Goal: Information Seeking & Learning: Learn about a topic

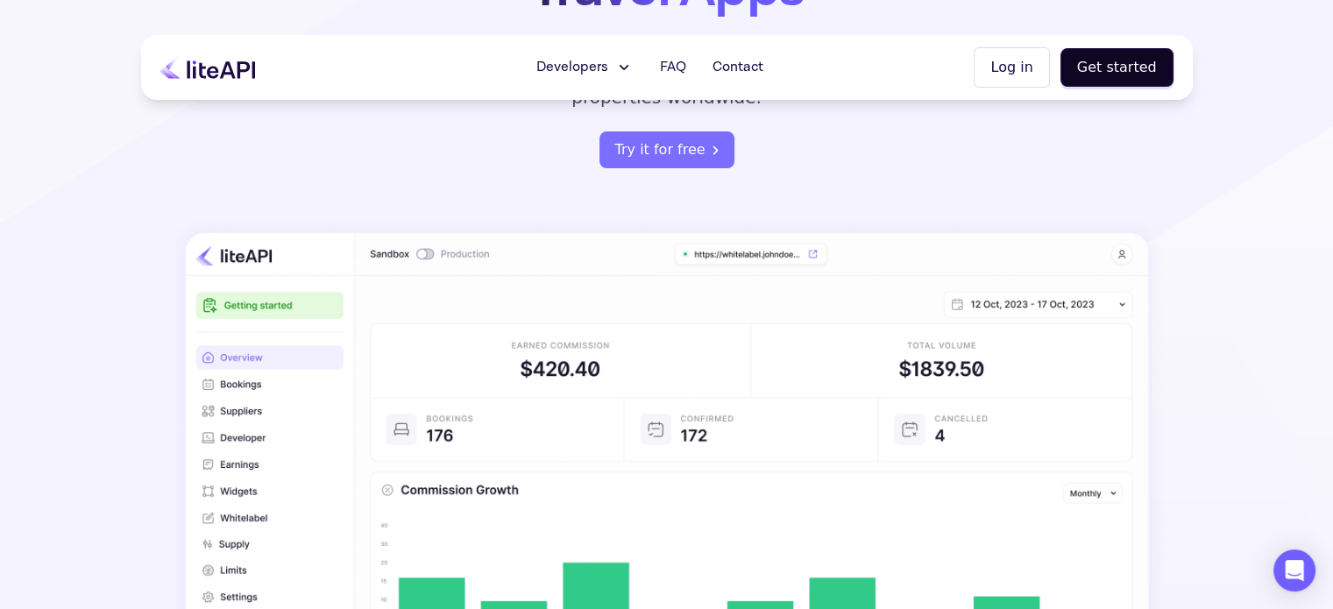
scroll to position [165, 0]
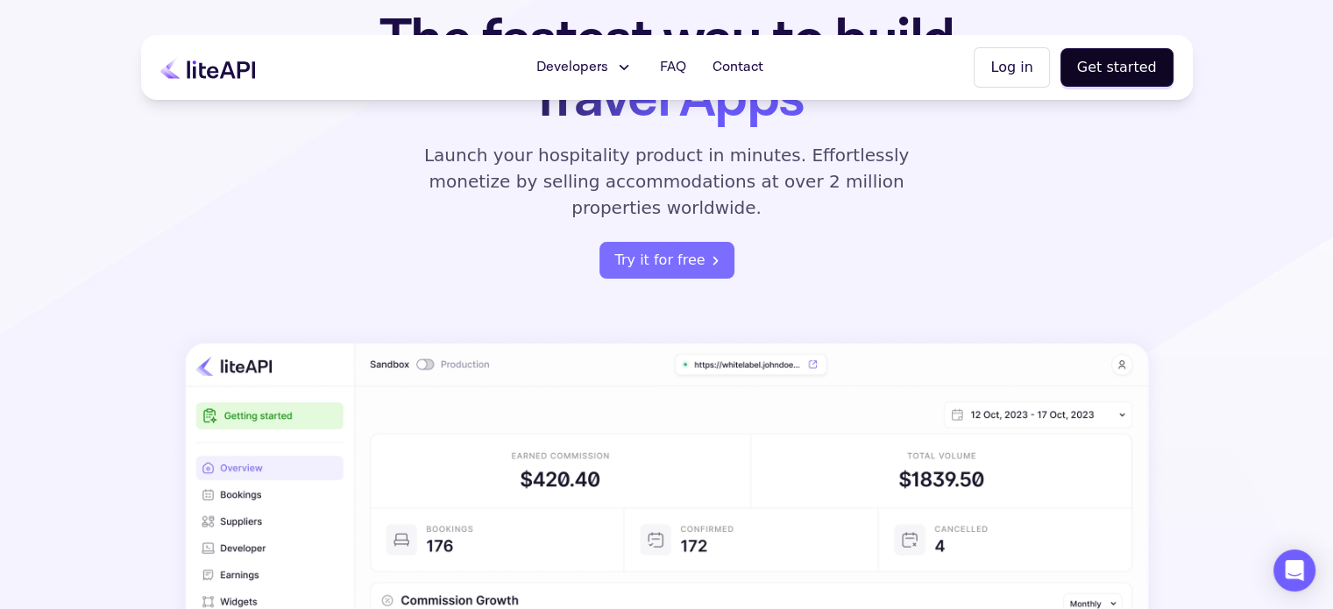
click at [632, 82] on button "Developers" at bounding box center [584, 67] width 118 height 35
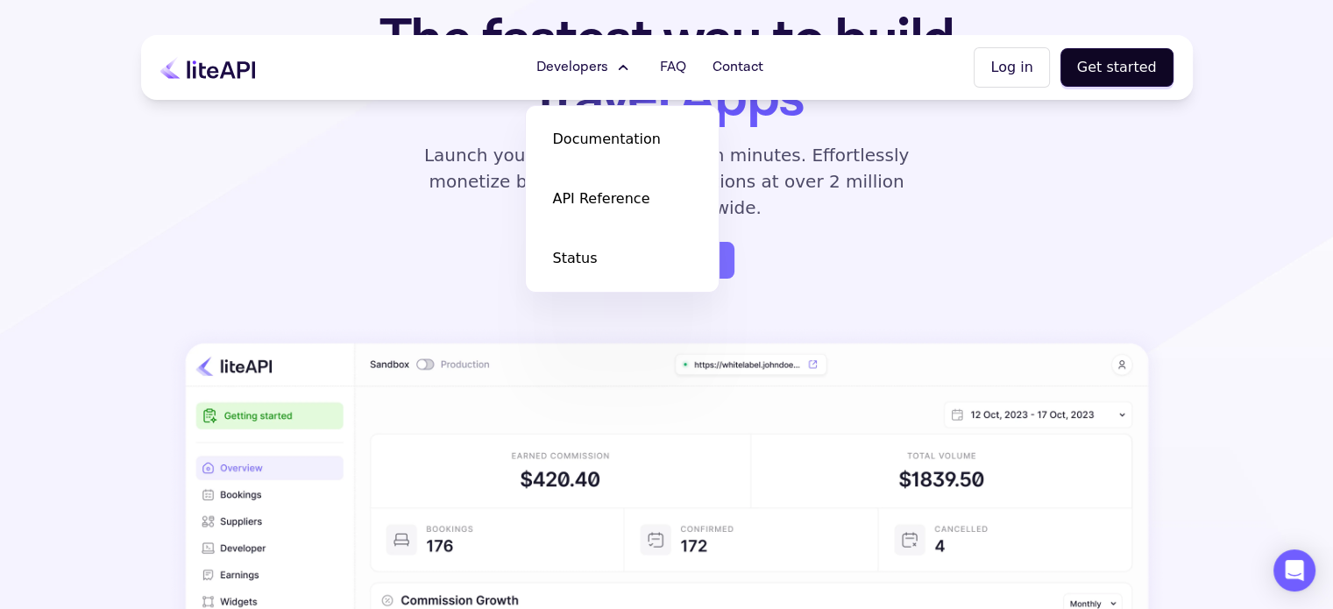
click at [866, 223] on div "The fastest way to build Travel Apps Launch your hospitality product in minutes…" at bounding box center [666, 145] width 685 height 268
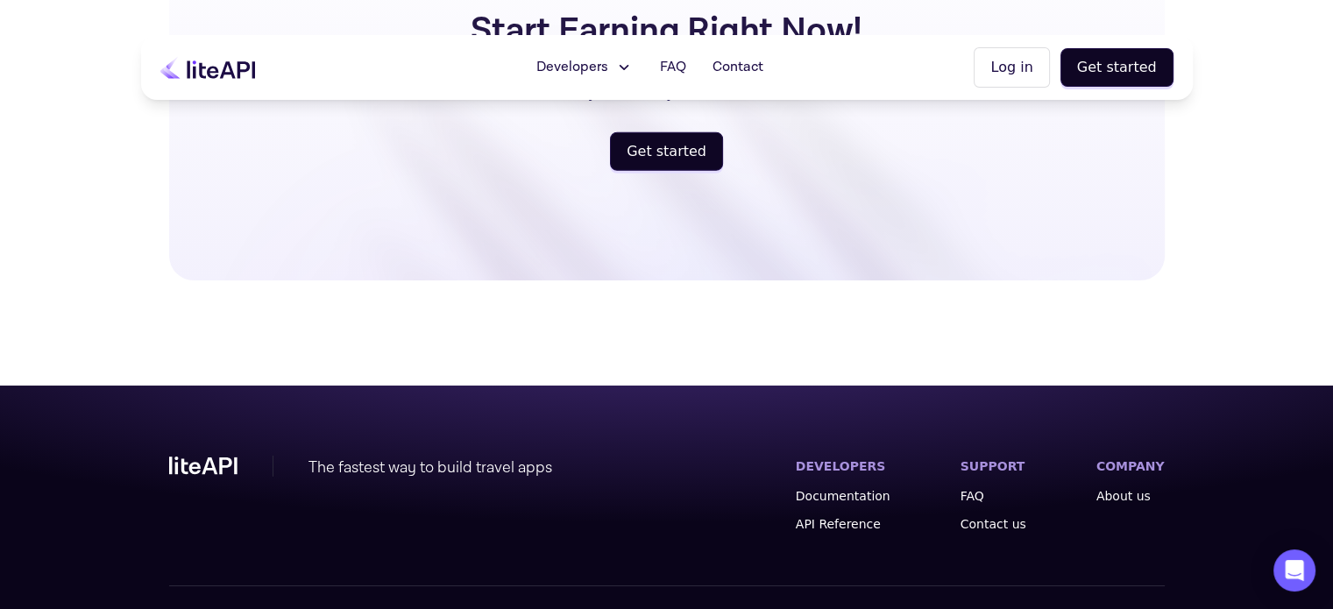
scroll to position [4692, 0]
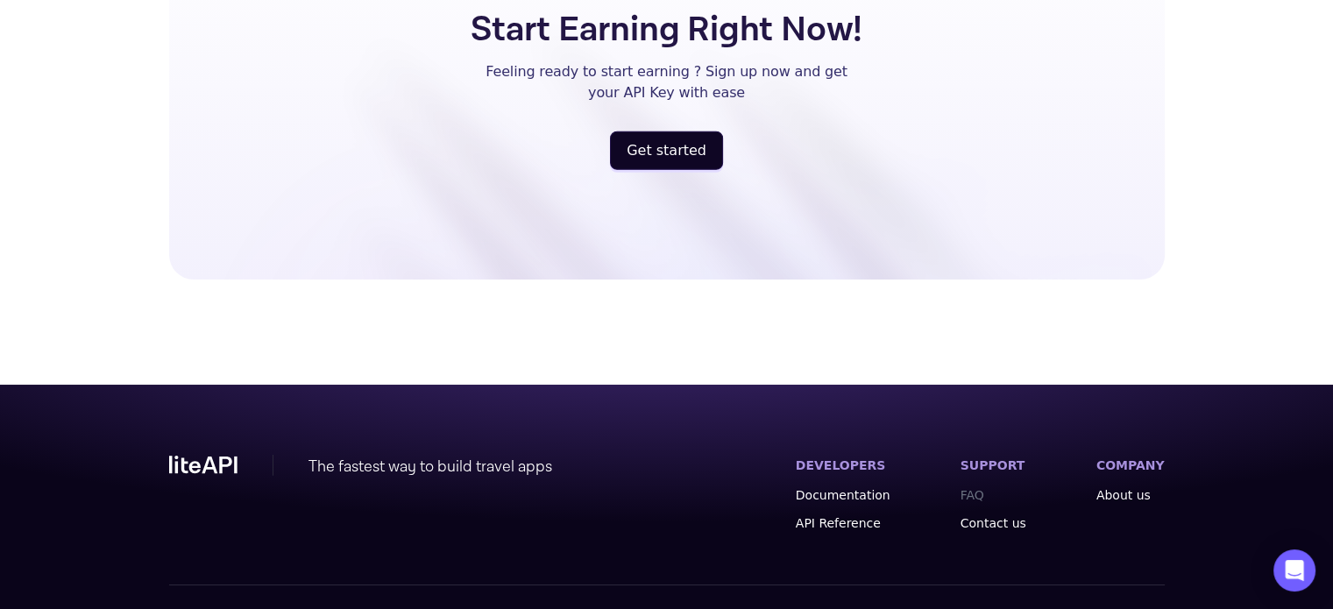
click at [990, 486] on link "FAQ" at bounding box center [993, 495] width 66 height 18
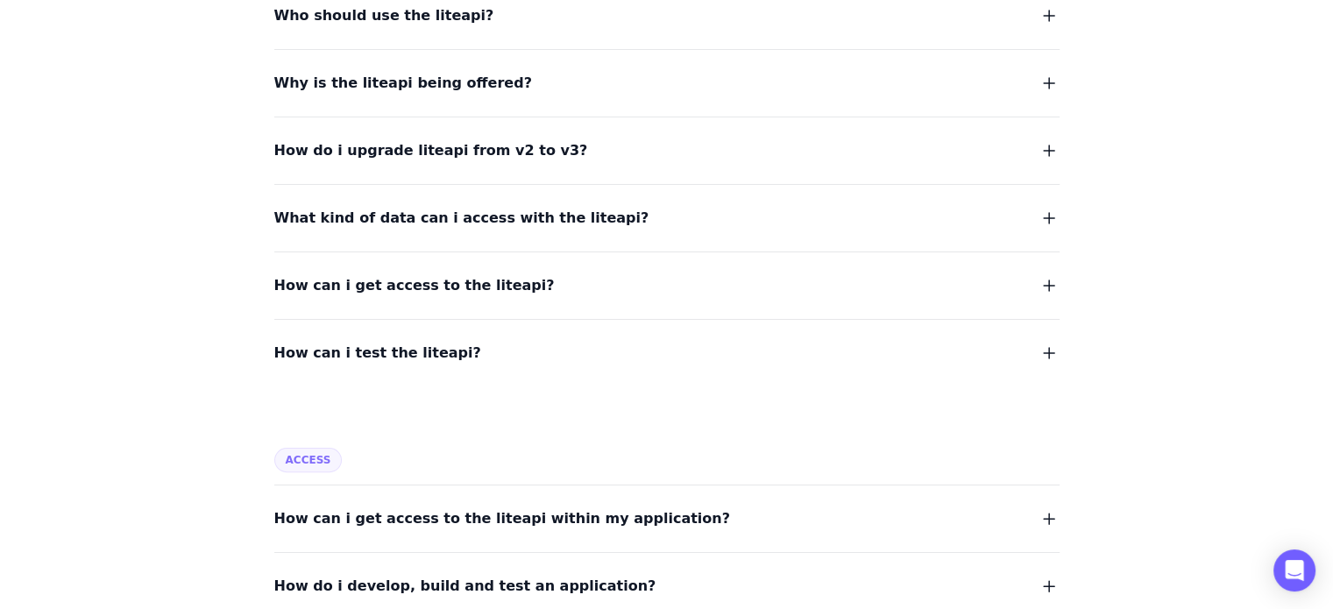
scroll to position [370, 0]
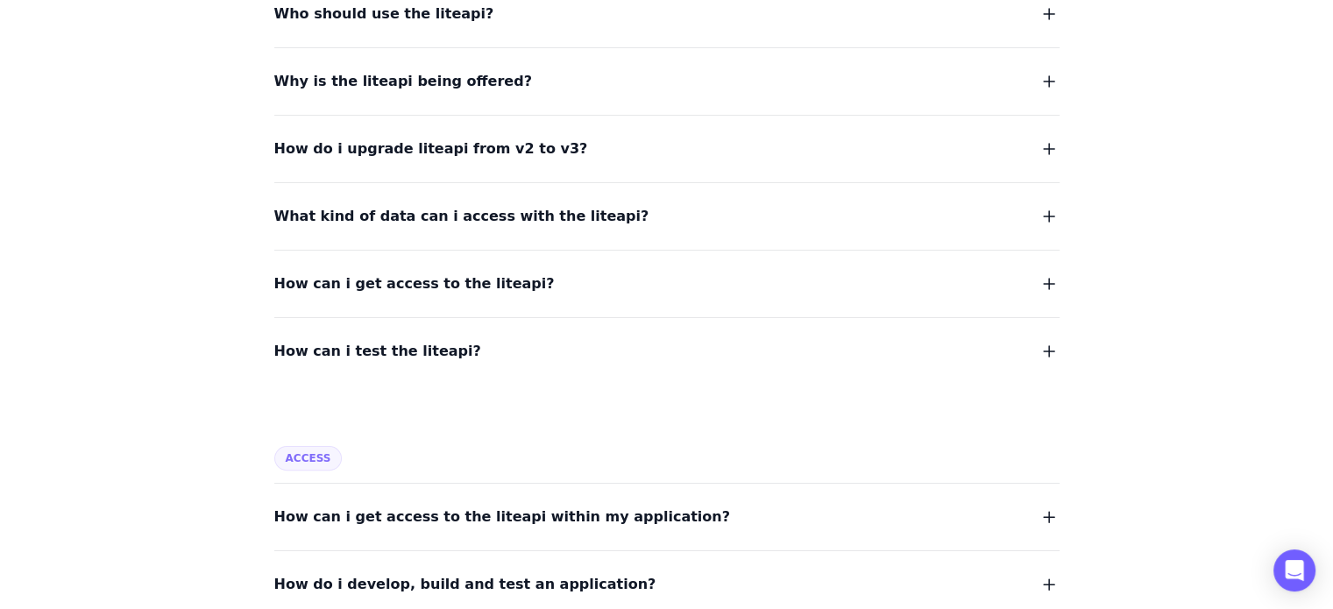
click at [701, 283] on button "How can i get access to the liteapi?" at bounding box center [666, 284] width 785 height 25
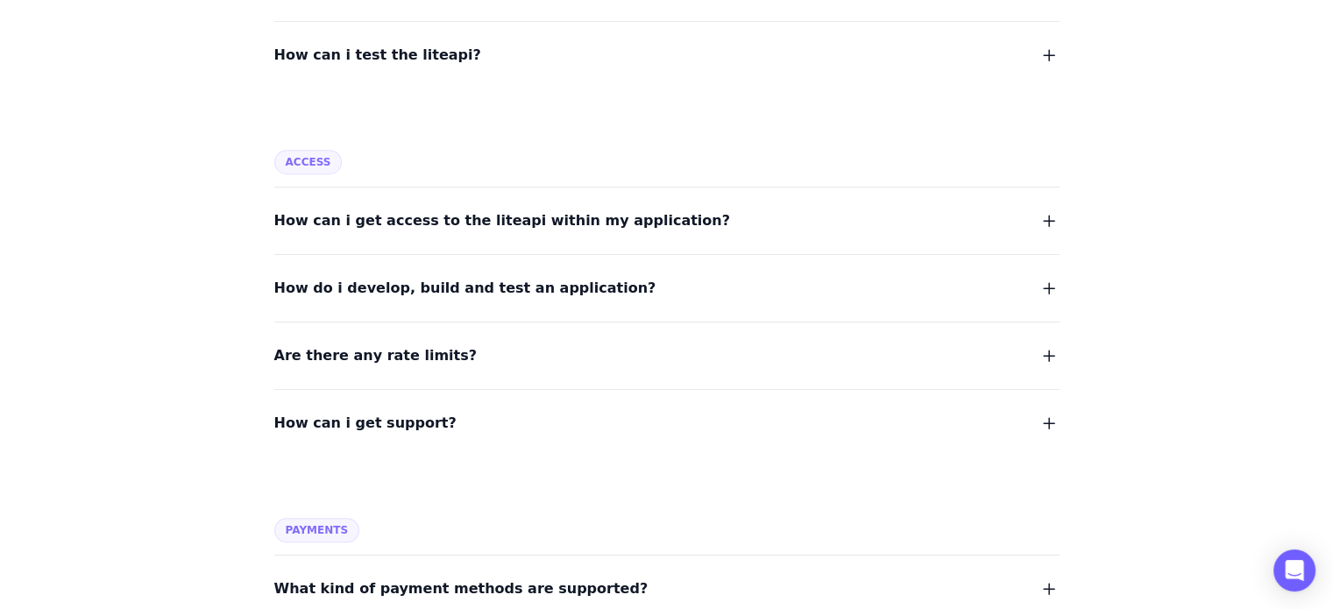
scroll to position [1186, 0]
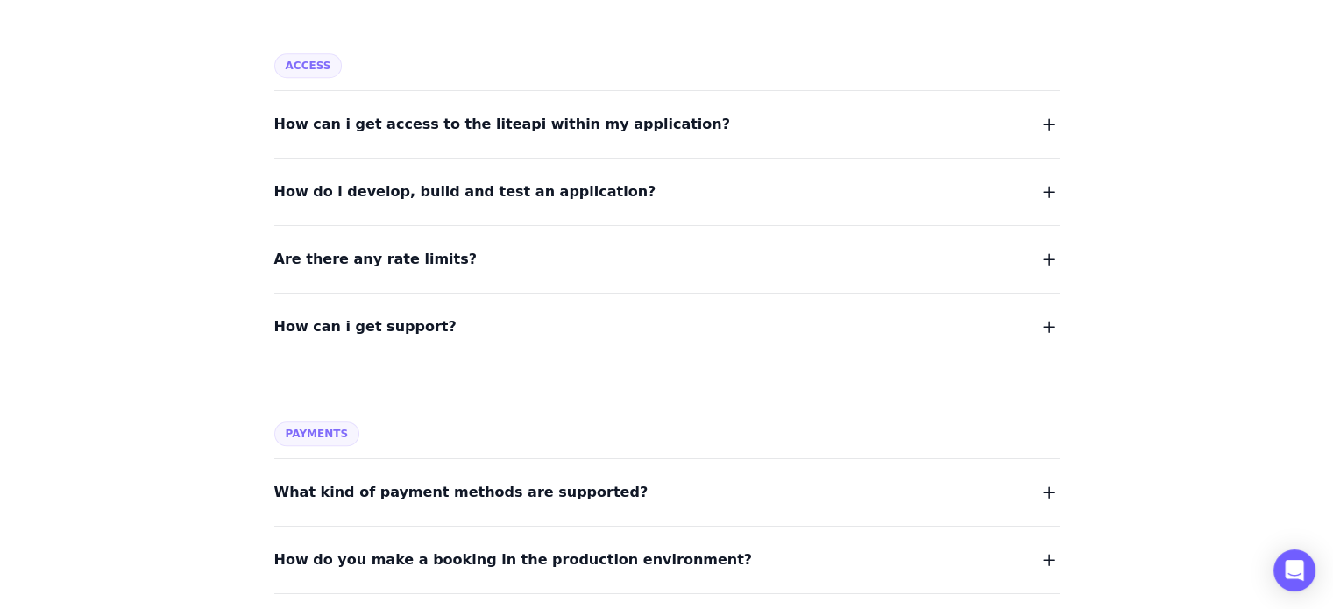
click at [640, 247] on button "Are there any rate limits?" at bounding box center [666, 259] width 785 height 25
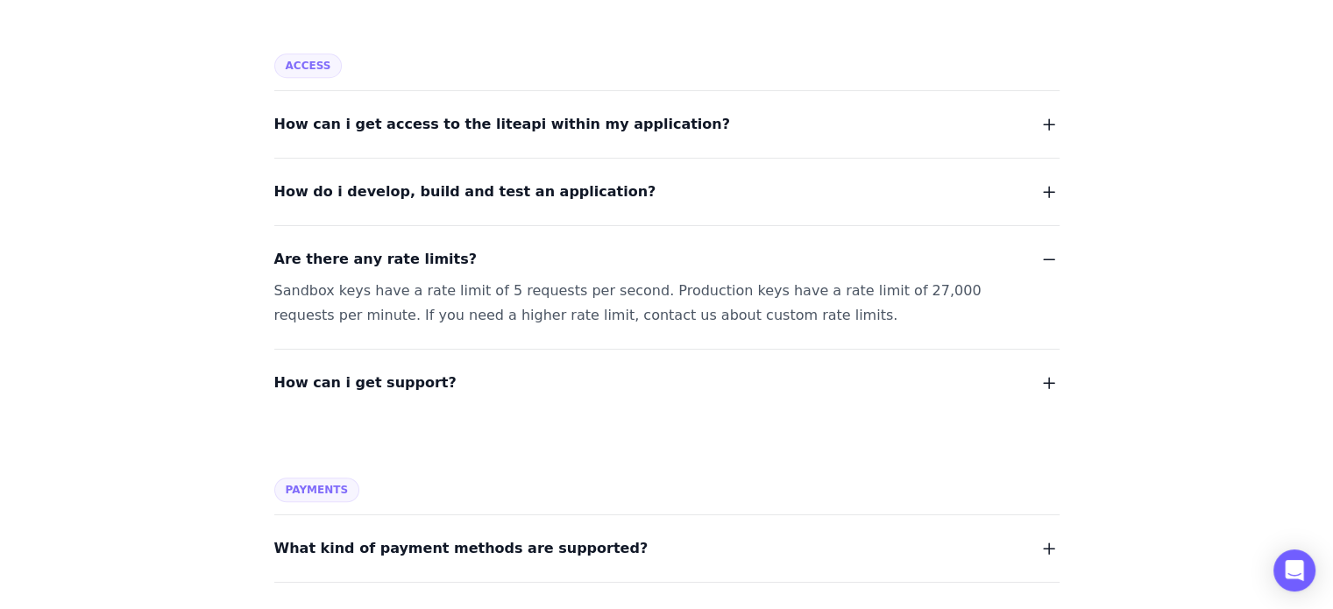
click at [647, 279] on div "Sandbox keys have a rate limit of 5 requests per second. Production keys have a…" at bounding box center [645, 303] width 743 height 49
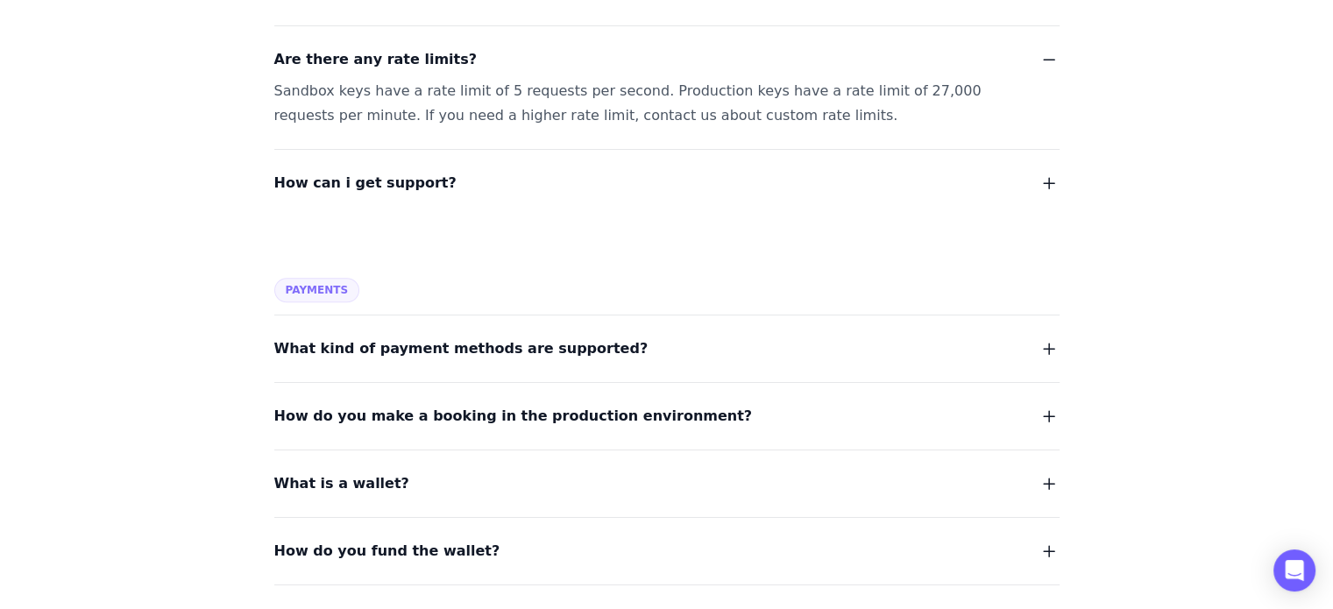
scroll to position [1409, 0]
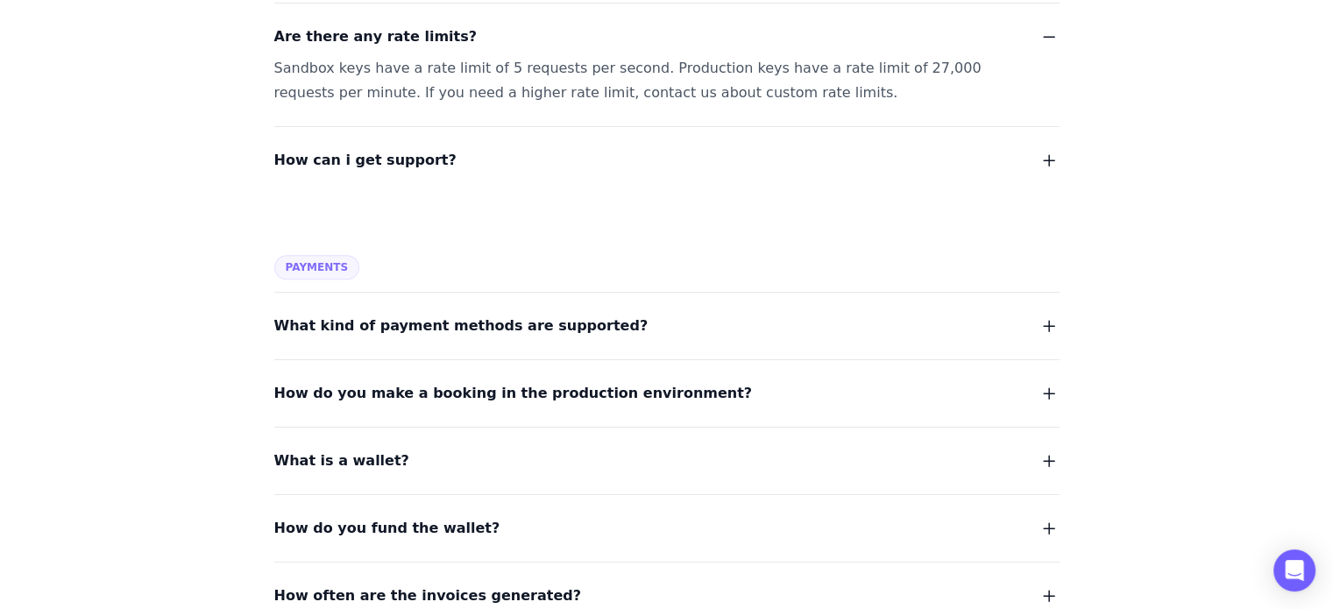
click at [690, 314] on button "What kind of payment methods are supported?" at bounding box center [666, 326] width 785 height 25
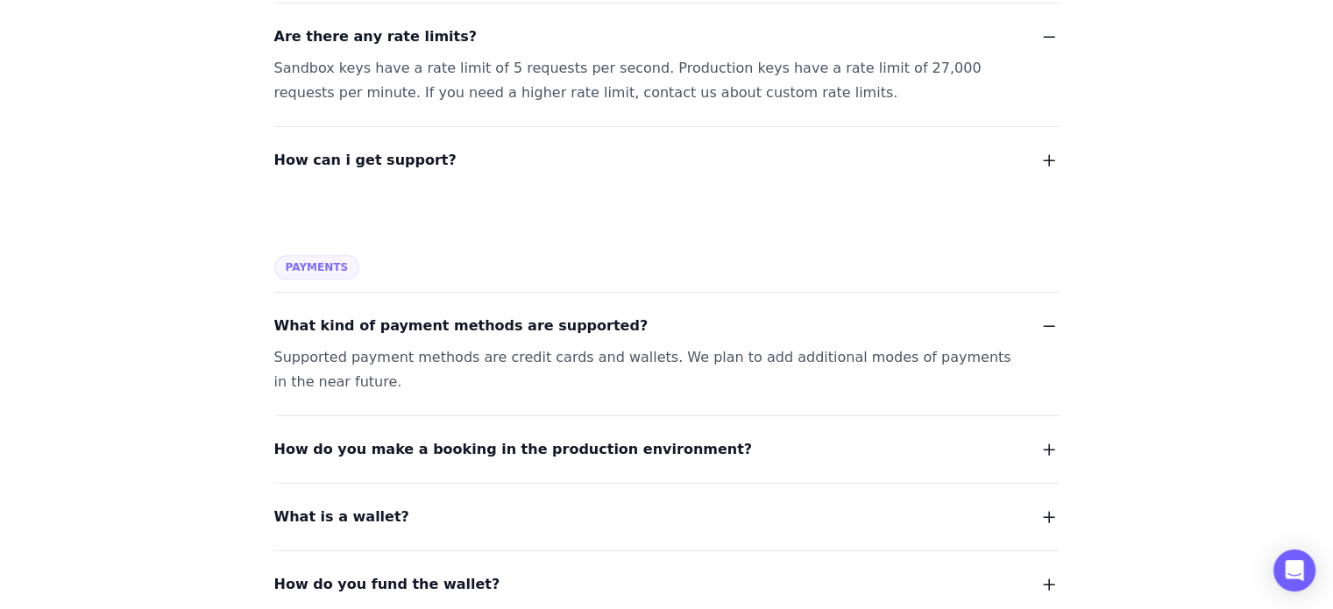
scroll to position [1505, 0]
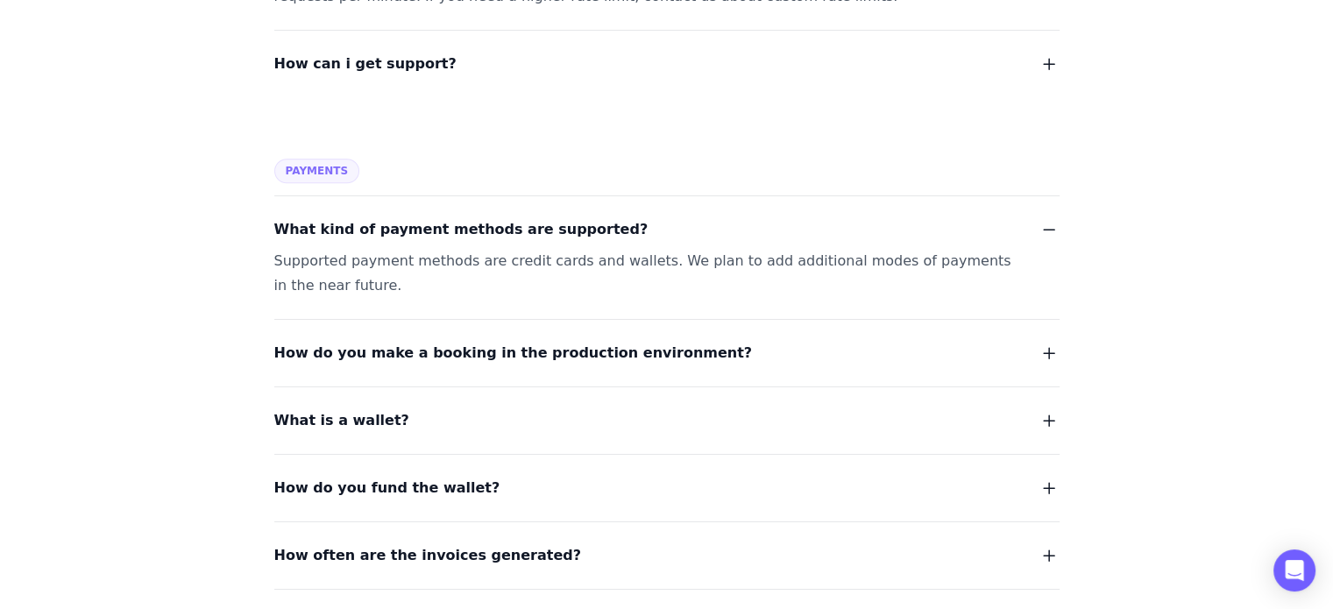
click at [682, 341] on button "How do you make a booking in the production environment?" at bounding box center [666, 353] width 785 height 25
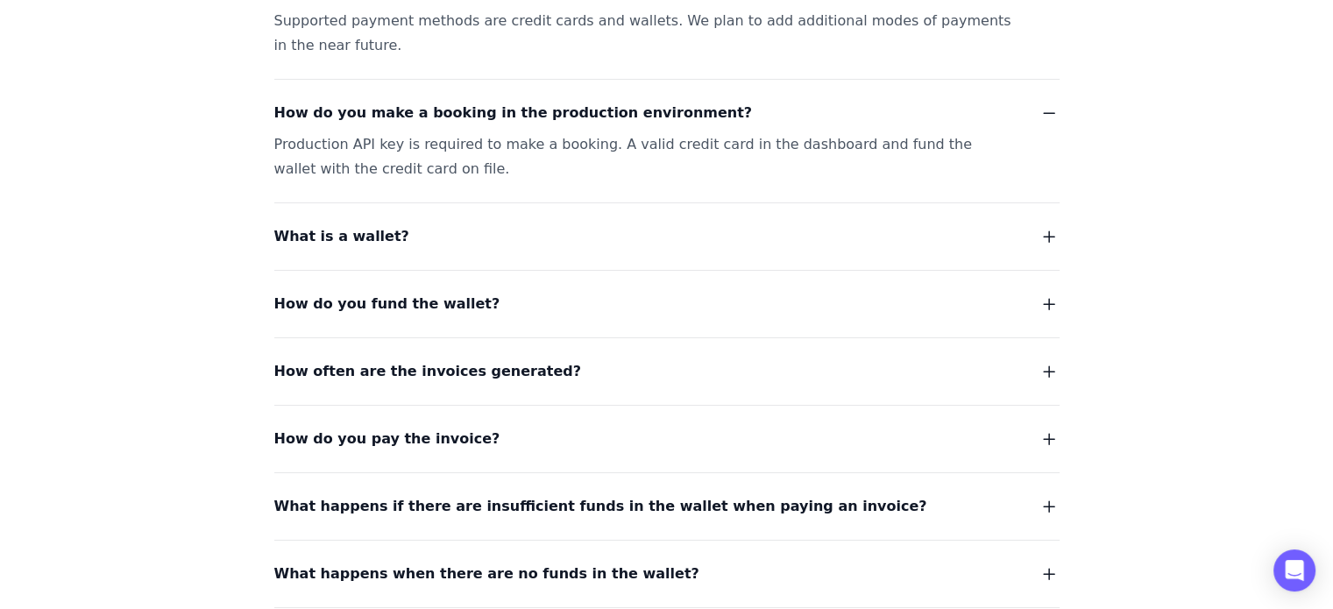
scroll to position [1765, 0]
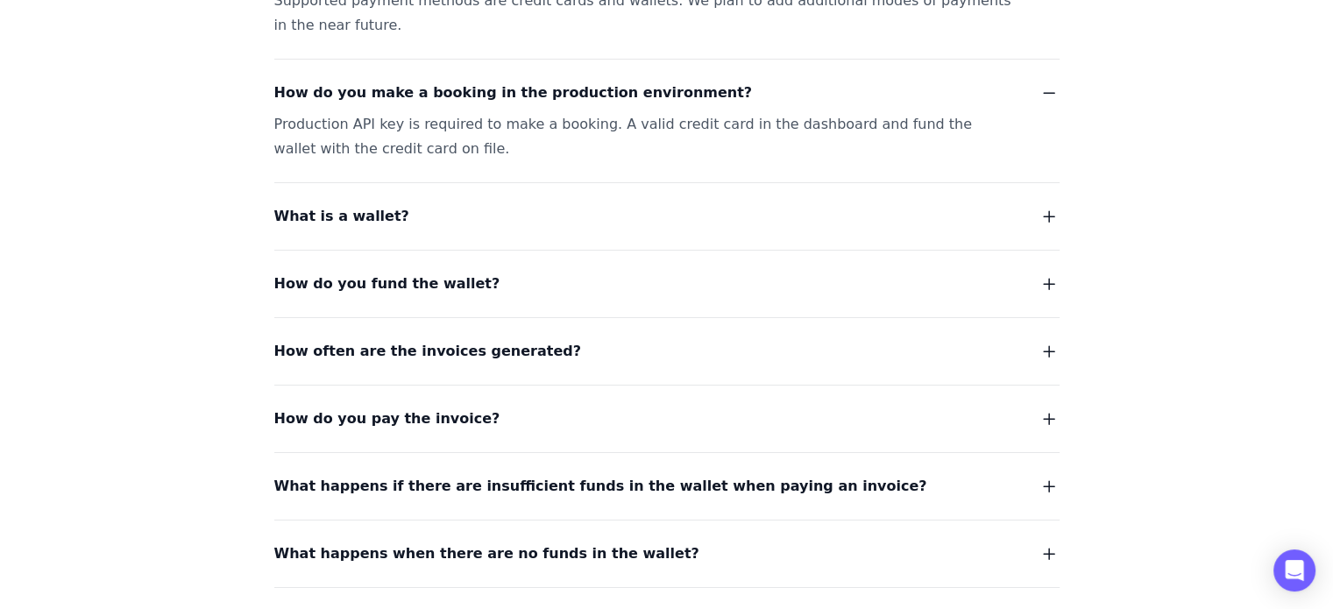
click at [543, 272] on button "How do you fund the wallet?" at bounding box center [666, 284] width 785 height 25
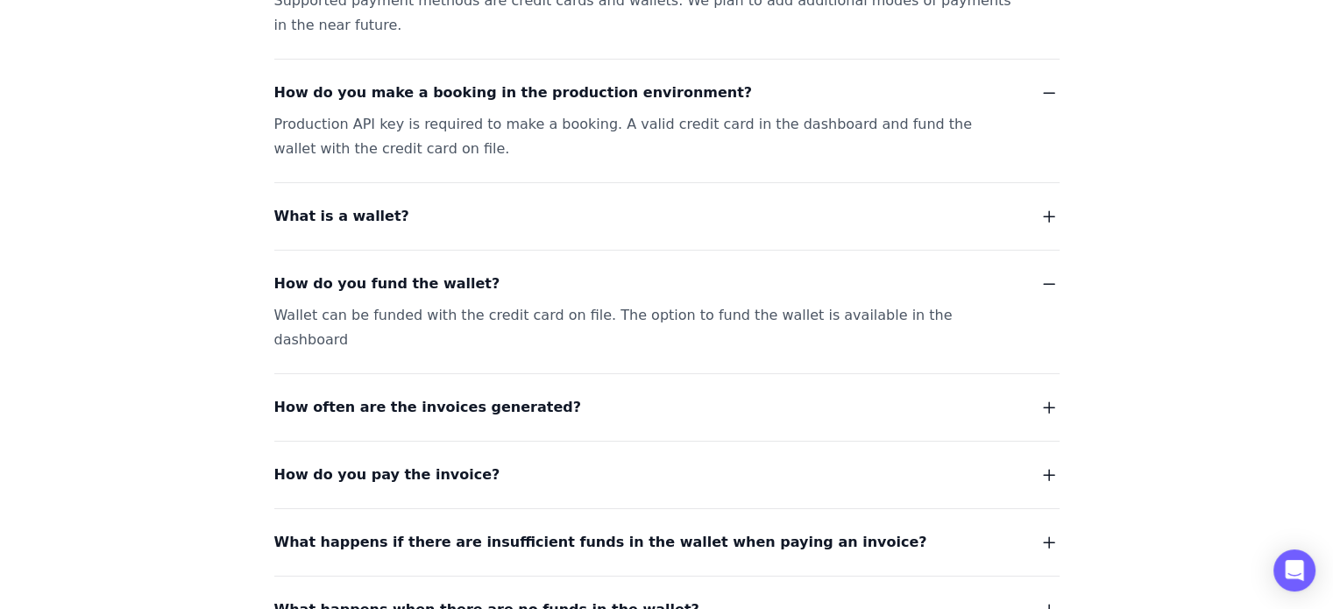
click at [453, 204] on button "What is a wallet?" at bounding box center [666, 216] width 785 height 25
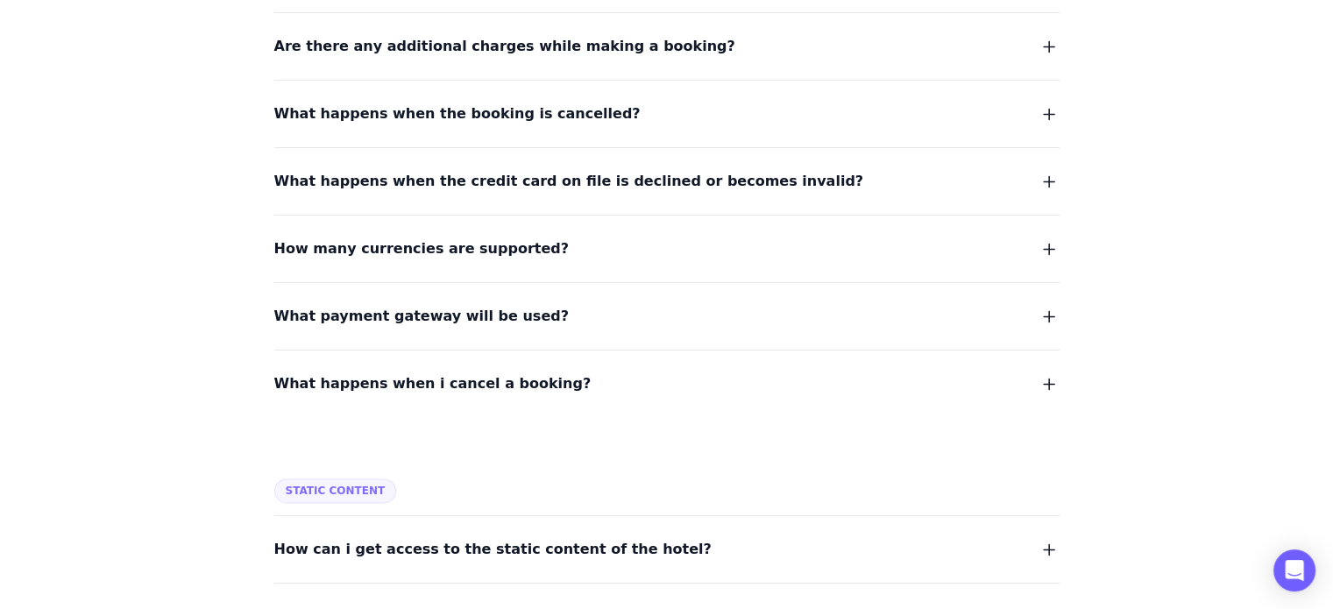
scroll to position [2727, 0]
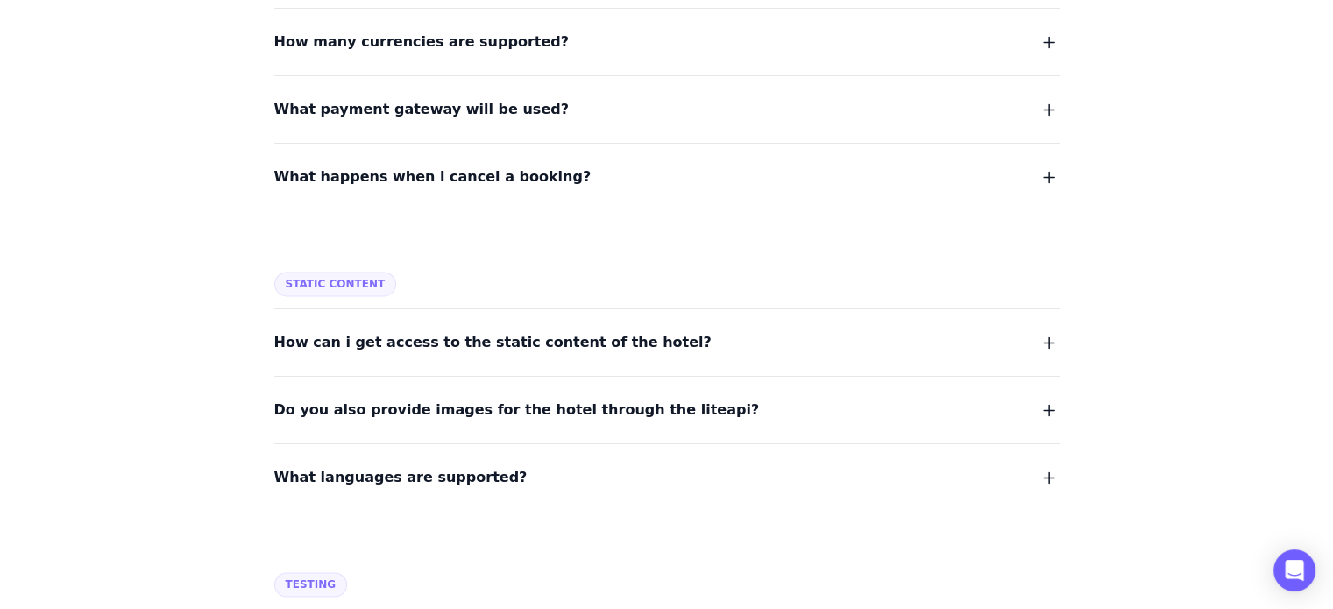
click at [610, 330] on span "How can i get access to the static content of the hotel?" at bounding box center [492, 342] width 437 height 25
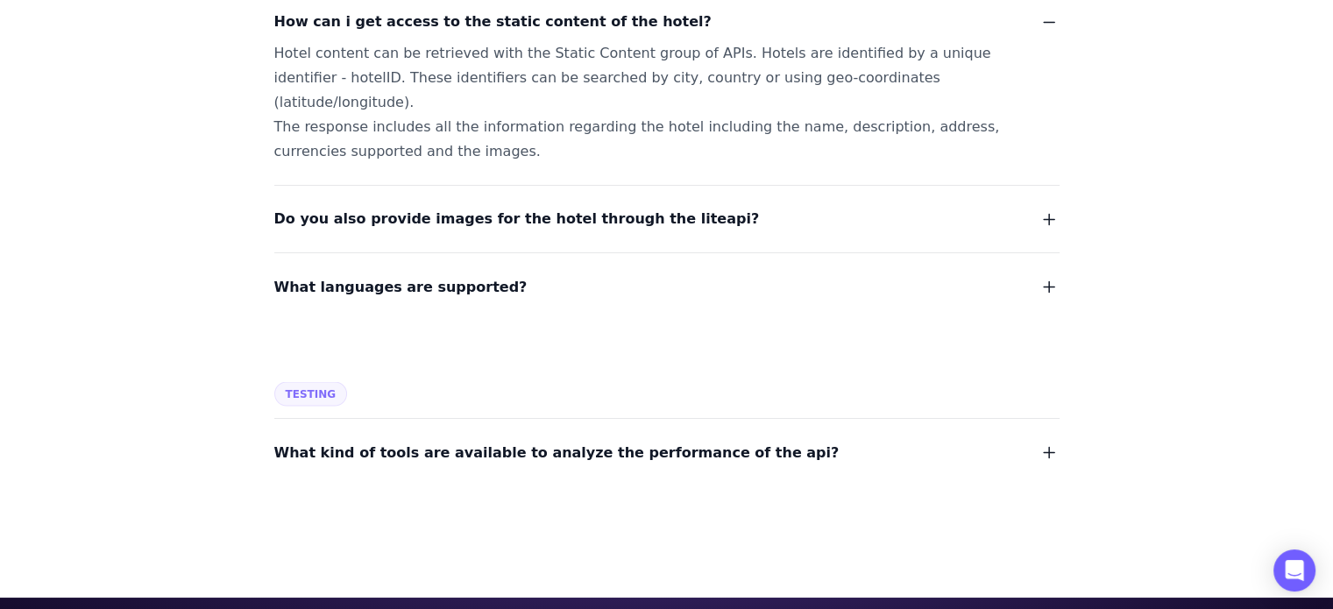
scroll to position [3100, 0]
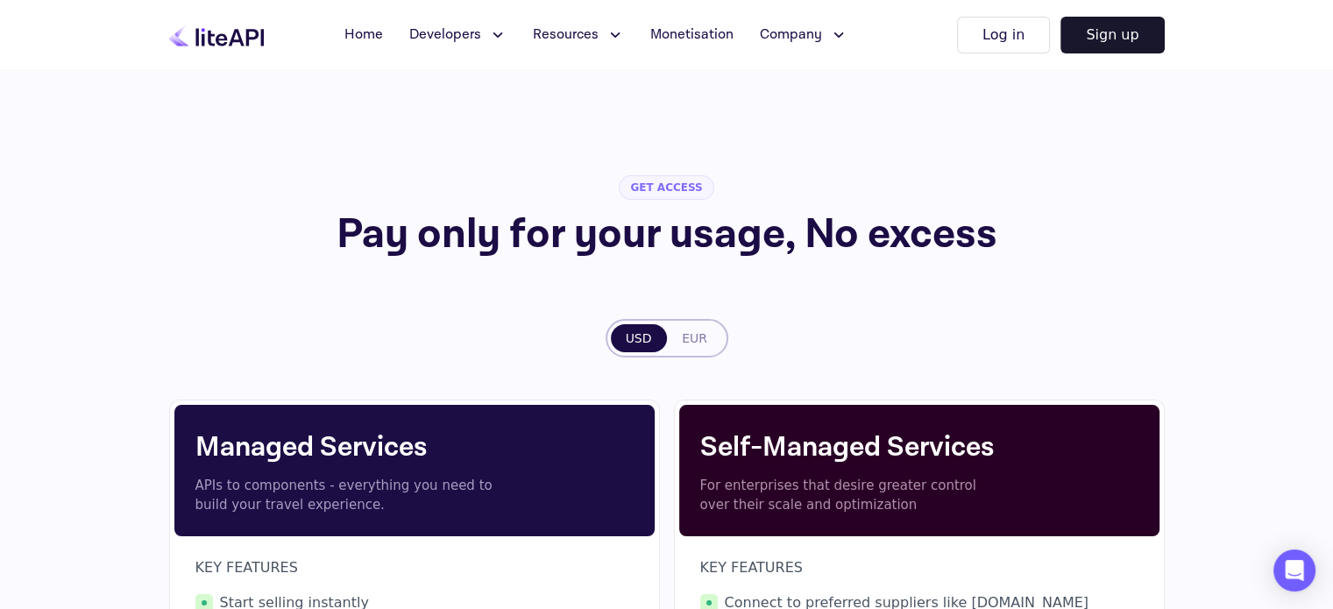
click at [493, 34] on icon at bounding box center [497, 35] width 8 height 4
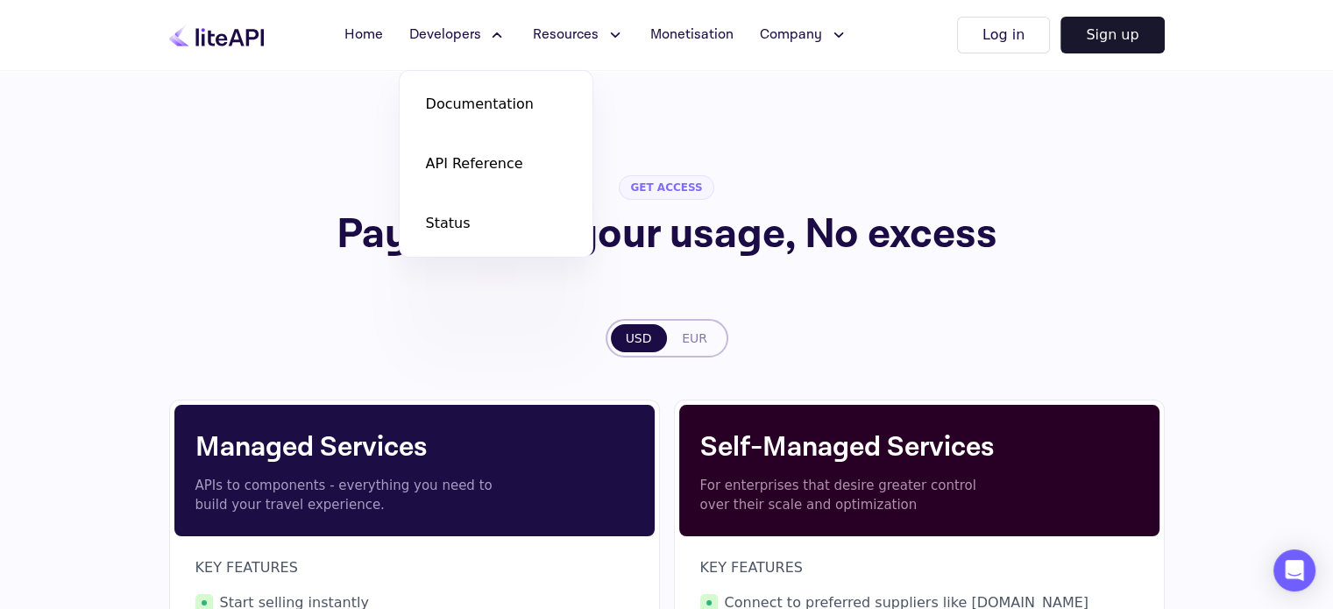
click at [605, 39] on icon at bounding box center [614, 35] width 18 height 18
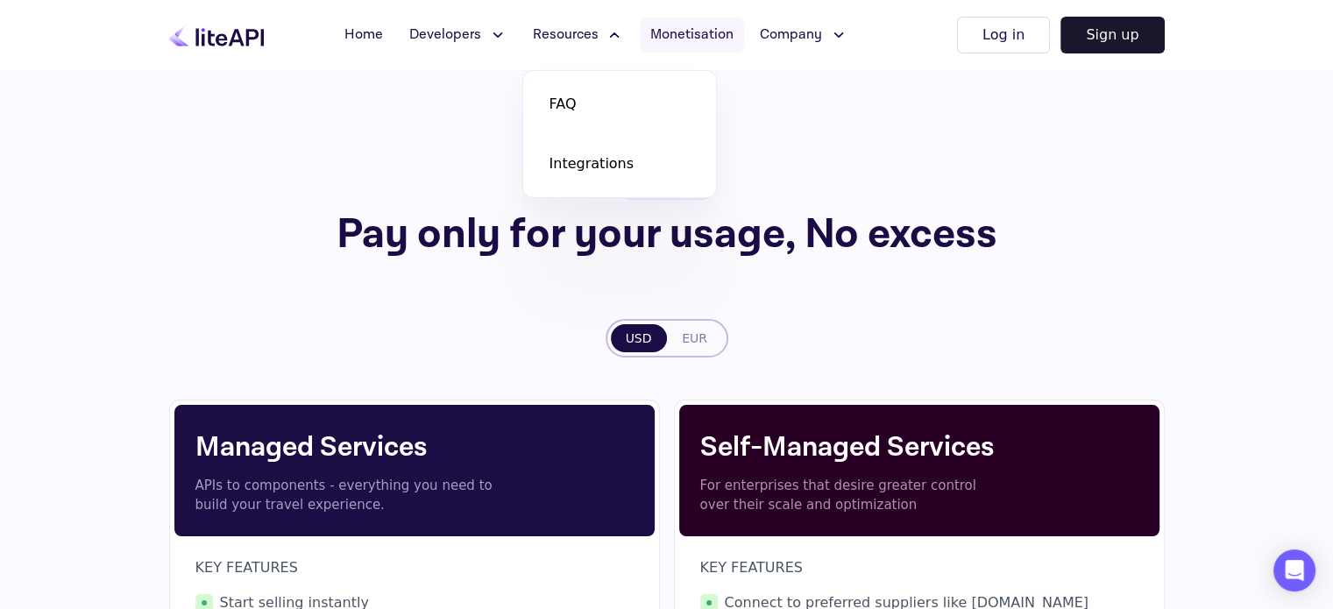
click at [715, 34] on span "Monetisation" at bounding box center [691, 35] width 83 height 21
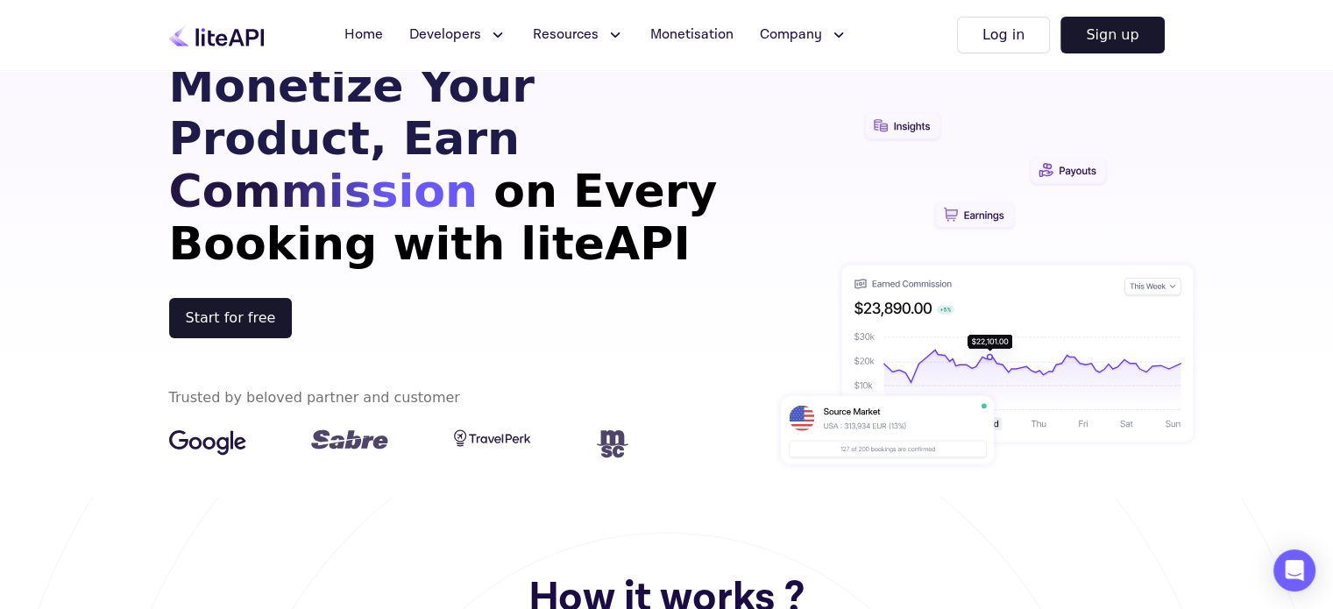
click at [481, 37] on button "Developers" at bounding box center [458, 35] width 118 height 35
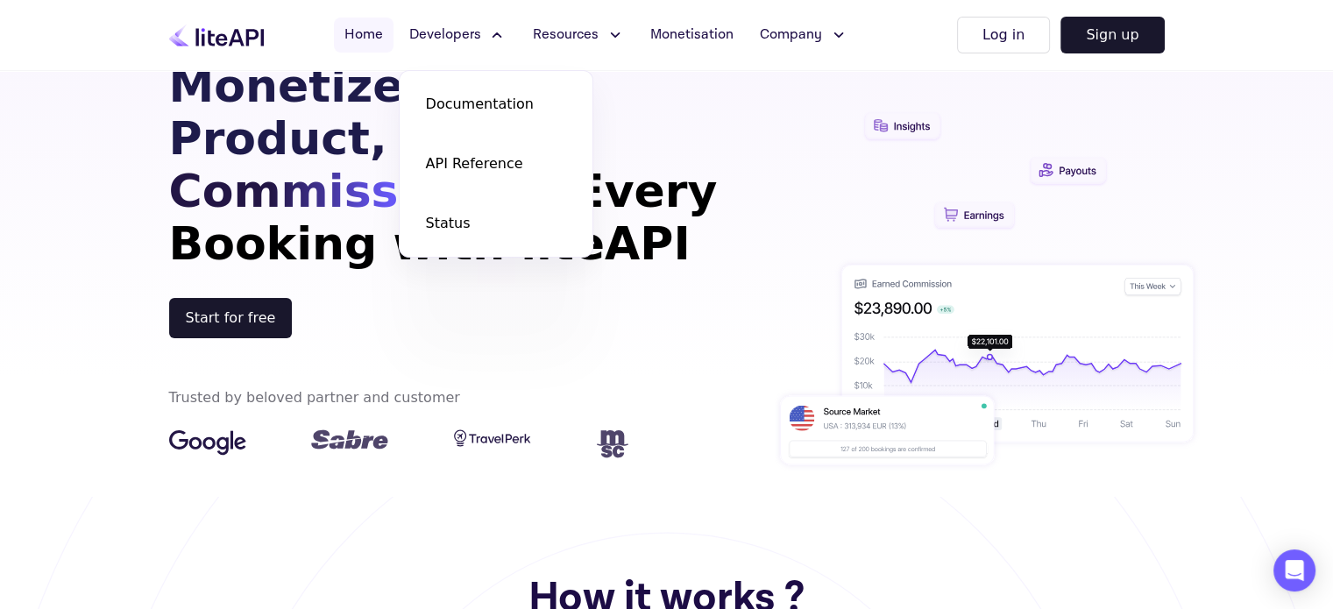
click at [375, 49] on link "Home" at bounding box center [364, 35] width 60 height 35
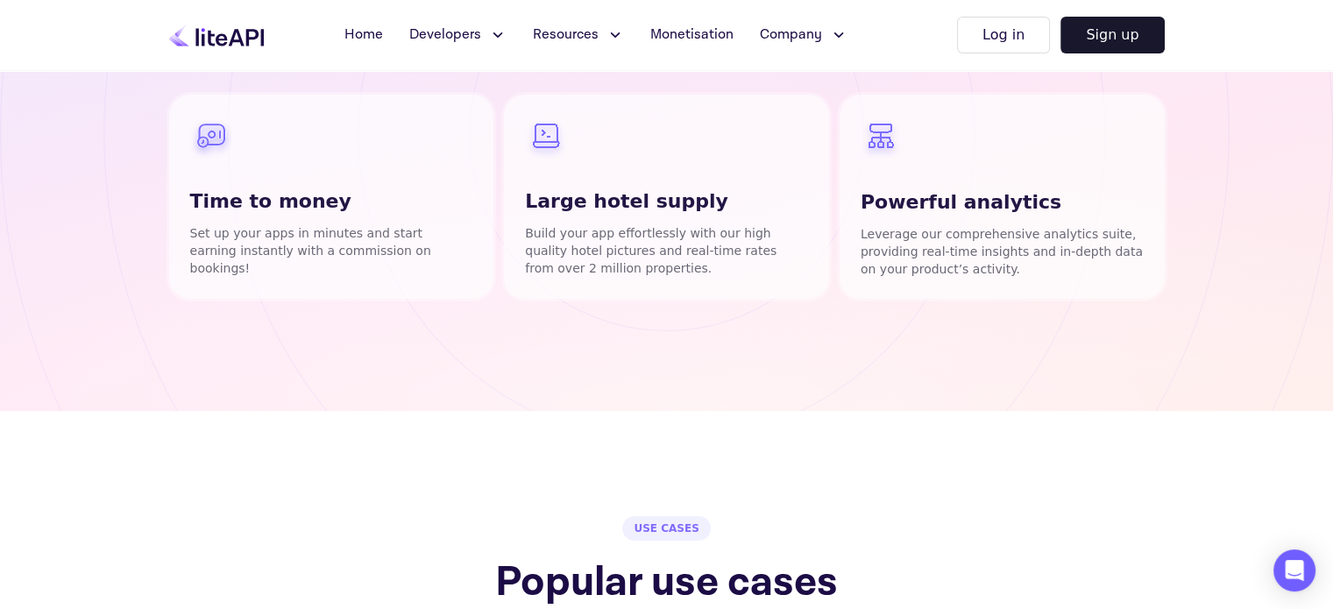
scroll to position [706, 0]
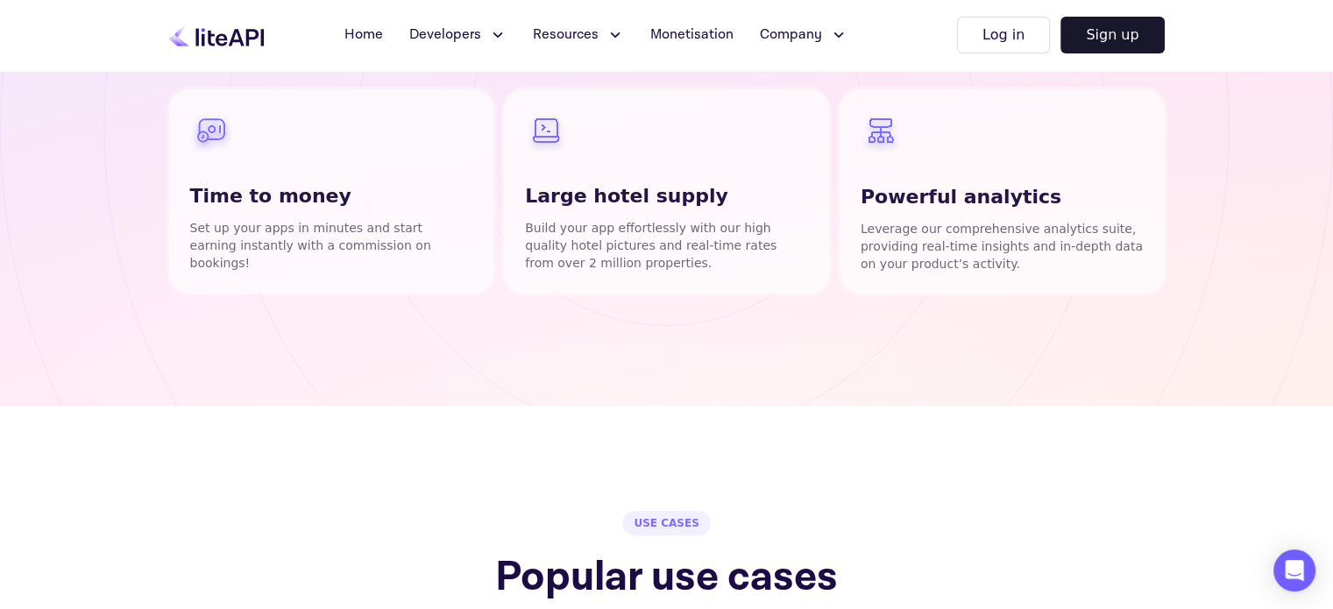
click at [439, 198] on h5 "Time to money" at bounding box center [331, 195] width 283 height 29
click at [625, 202] on h5 "Large hotel supply" at bounding box center [666, 195] width 283 height 29
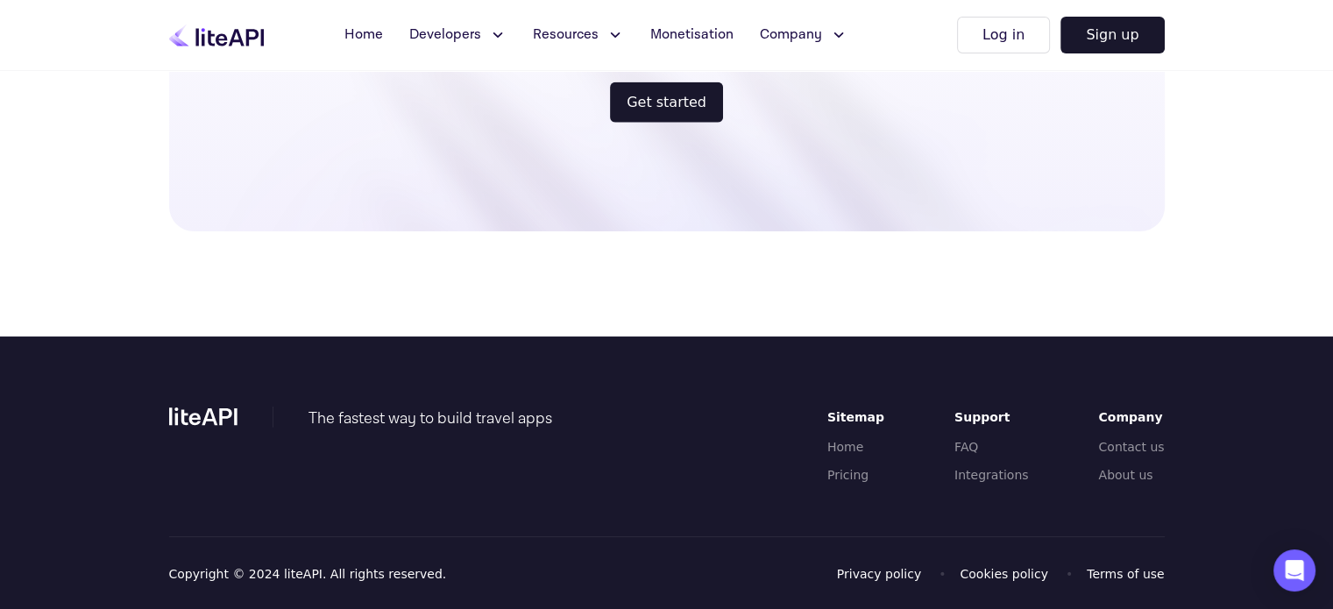
scroll to position [4255, 0]
